Goal: Information Seeking & Learning: Learn about a topic

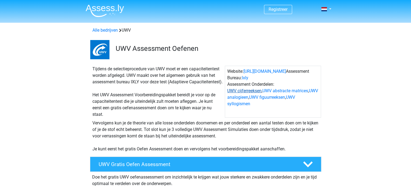
click at [248, 91] on link "UWV cijferreeksen" at bounding box center [245, 90] width 34 height 5
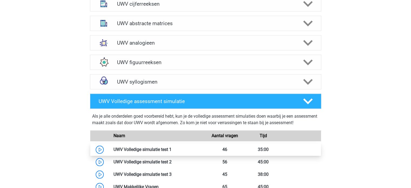
click at [172, 152] on link at bounding box center [172, 149] width 0 height 5
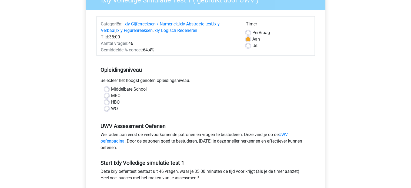
scroll to position [60, 0]
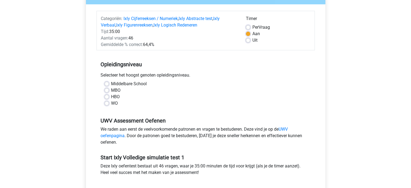
click at [115, 90] on label "MBO" at bounding box center [115, 90] width 9 height 6
click at [109, 90] on input "MBO" at bounding box center [107, 89] width 4 height 5
radio input "true"
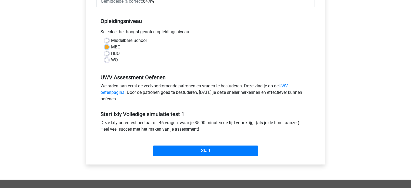
scroll to position [107, 0]
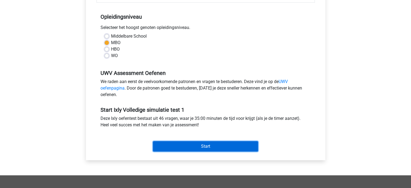
click at [211, 149] on input "Start" at bounding box center [205, 146] width 105 height 10
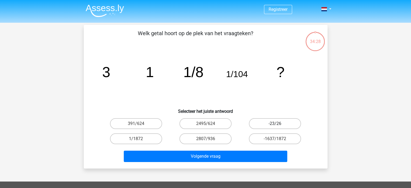
click at [286, 121] on label "-23/26" at bounding box center [275, 123] width 52 height 11
click at [279, 124] on input "-23/26" at bounding box center [277, 126] width 4 height 4
radio input "true"
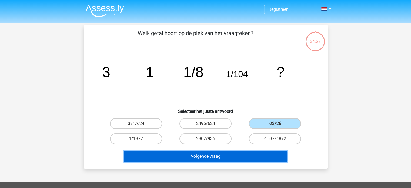
click at [248, 156] on button "Volgende vraag" at bounding box center [206, 156] width 164 height 11
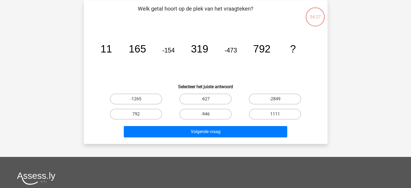
scroll to position [25, 0]
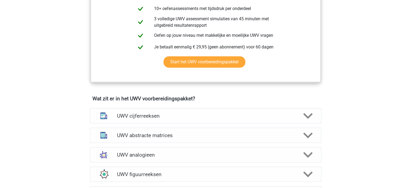
scroll to position [314, 0]
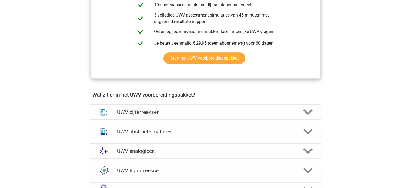
click at [174, 139] on div "UWV abstracte matrices" at bounding box center [206, 131] width 232 height 15
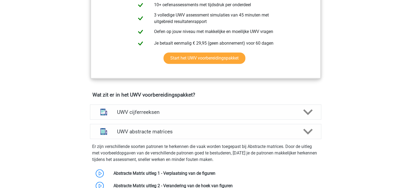
click at [203, 159] on p "Er zijn verschillende soorten patronen te herkennen die vaak worden toegepast b…" at bounding box center [205, 152] width 227 height 19
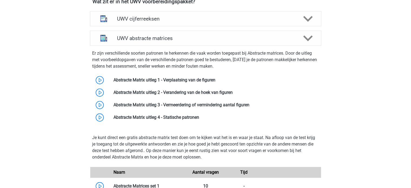
scroll to position [411, 0]
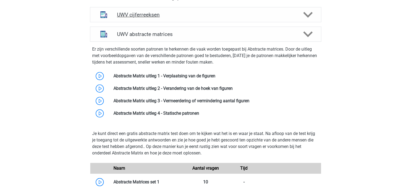
click at [177, 18] on h4 "UWV cijferreeksen" at bounding box center [205, 15] width 177 height 6
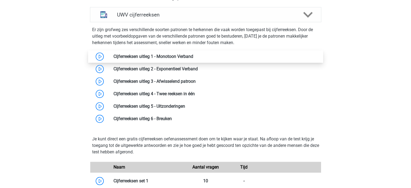
click at [193, 59] on link at bounding box center [193, 56] width 0 height 5
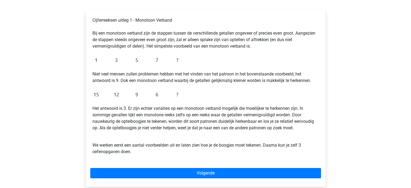
scroll to position [82, 0]
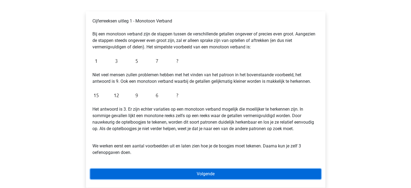
click at [278, 175] on link "Volgende" at bounding box center [205, 174] width 231 height 10
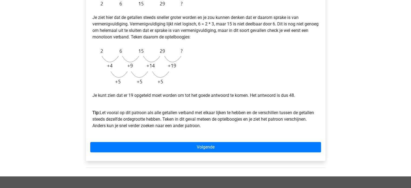
scroll to position [114, 0]
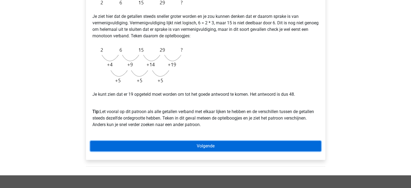
click at [256, 147] on link "Volgende" at bounding box center [205, 146] width 231 height 10
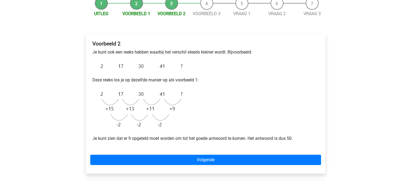
scroll to position [64, 0]
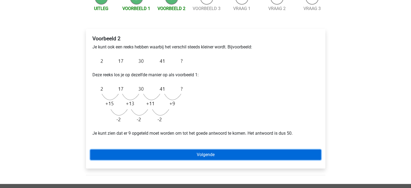
click at [238, 153] on link "Volgende" at bounding box center [205, 155] width 231 height 10
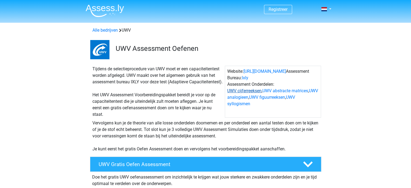
click at [252, 91] on link "UWV cijferreeksen" at bounding box center [245, 90] width 34 height 5
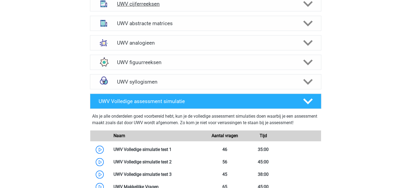
click at [308, 7] on icon at bounding box center [308, 3] width 9 height 9
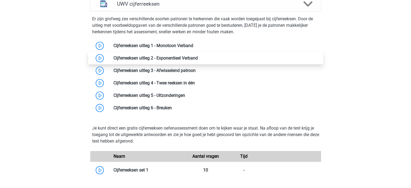
click at [198, 61] on link at bounding box center [198, 57] width 0 height 5
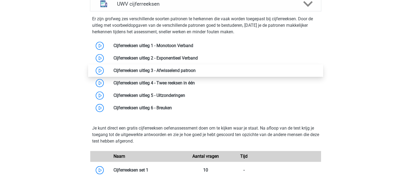
click at [196, 73] on link at bounding box center [196, 70] width 0 height 5
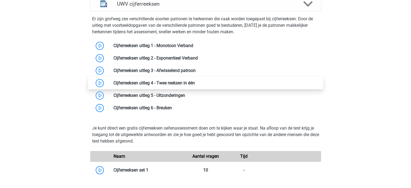
click at [195, 85] on link at bounding box center [195, 82] width 0 height 5
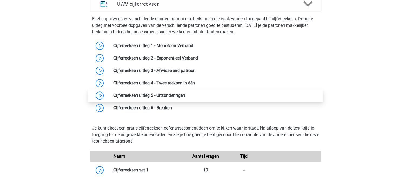
click at [185, 98] on link at bounding box center [185, 95] width 0 height 5
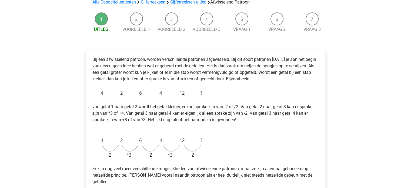
scroll to position [54, 0]
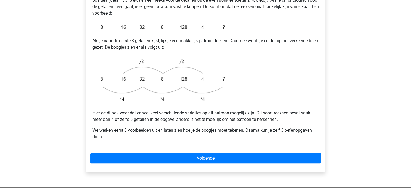
scroll to position [130, 0]
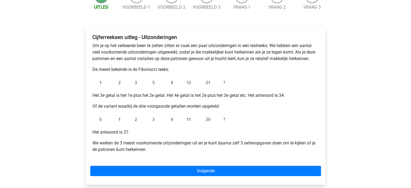
scroll to position [66, 0]
